Goal: Transaction & Acquisition: Book appointment/travel/reservation

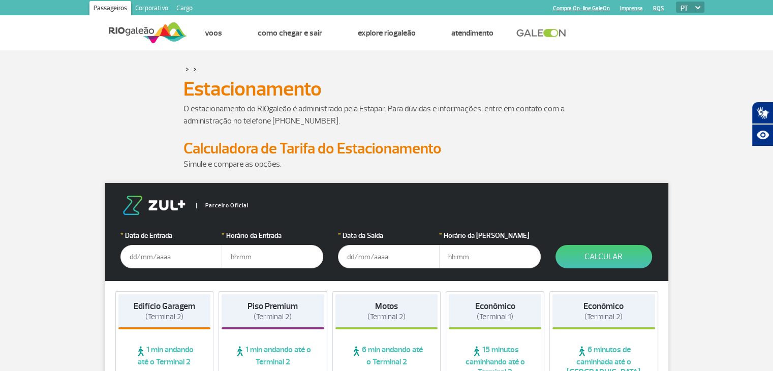
click at [130, 257] on input "text" at bounding box center [172, 256] width 102 height 23
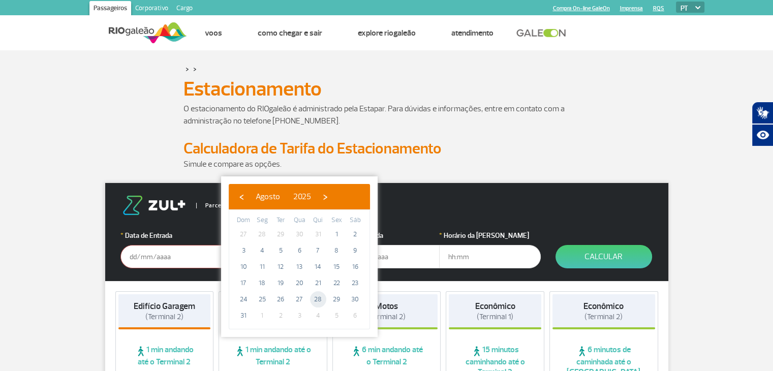
click at [317, 301] on span "28" at bounding box center [318, 299] width 16 height 16
type input "[DATE]"
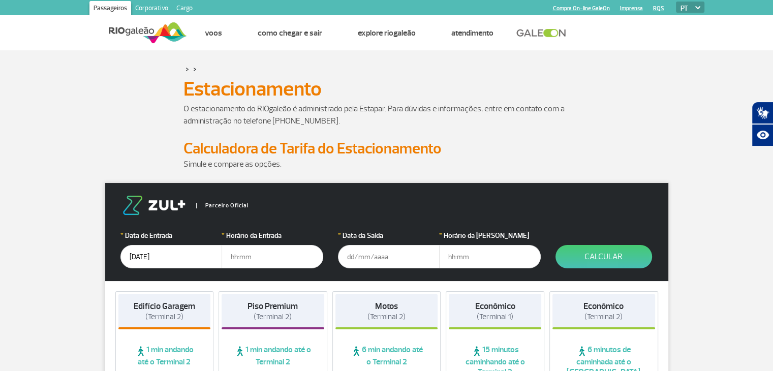
click at [229, 257] on input "text" at bounding box center [273, 256] width 102 height 23
type input "17:00"
click at [351, 257] on input "text" at bounding box center [389, 256] width 102 height 23
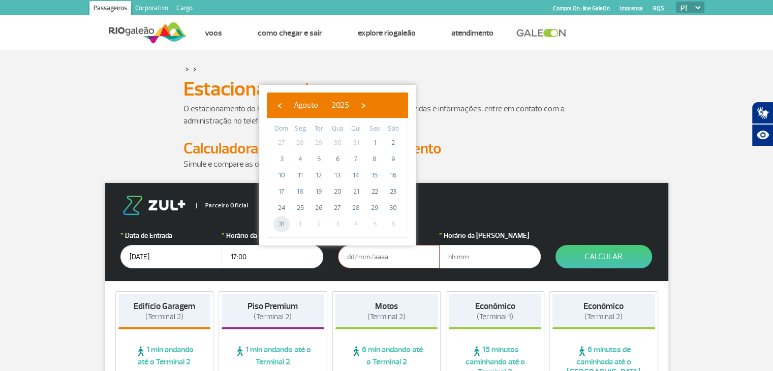
click at [283, 226] on span "31" at bounding box center [282, 224] width 16 height 16
type input "[DATE]"
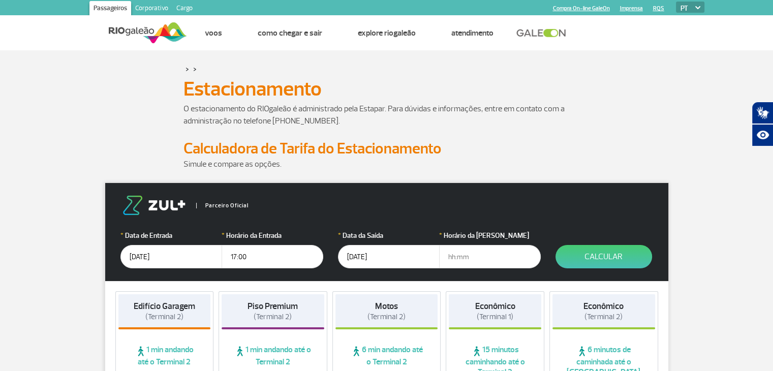
click at [446, 257] on input "text" at bounding box center [490, 256] width 102 height 23
type input "23:00"
click at [610, 255] on button "Calcular" at bounding box center [604, 256] width 97 height 23
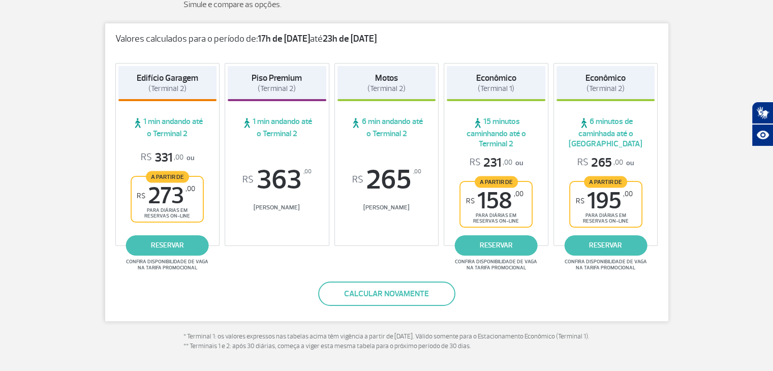
scroll to position [142, 0]
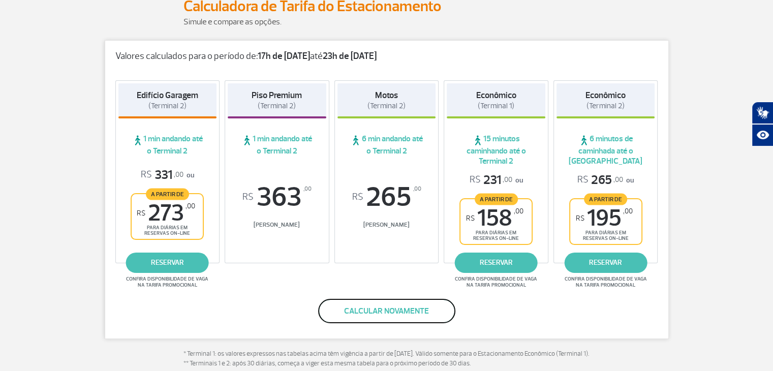
click at [370, 310] on button "Calcular novamente" at bounding box center [386, 311] width 137 height 24
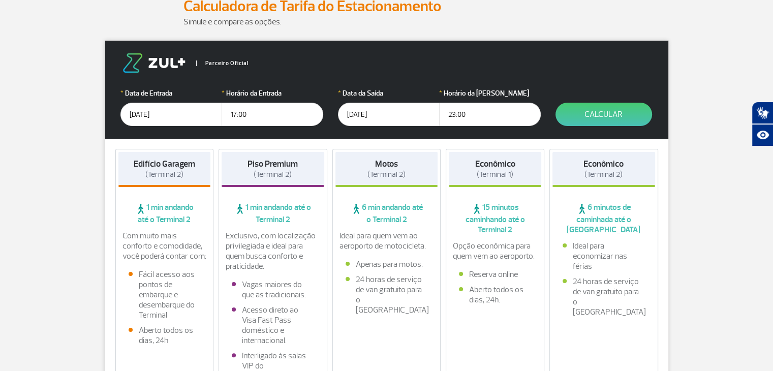
click at [454, 113] on input "23:00" at bounding box center [490, 114] width 102 height 23
type input "22:00"
click at [592, 113] on button "Calcular" at bounding box center [604, 114] width 97 height 23
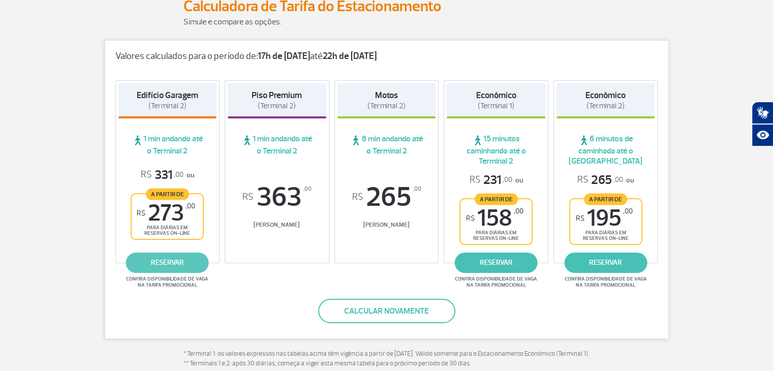
click at [156, 263] on link "reservar" at bounding box center [167, 263] width 83 height 20
